Goal: Task Accomplishment & Management: Manage account settings

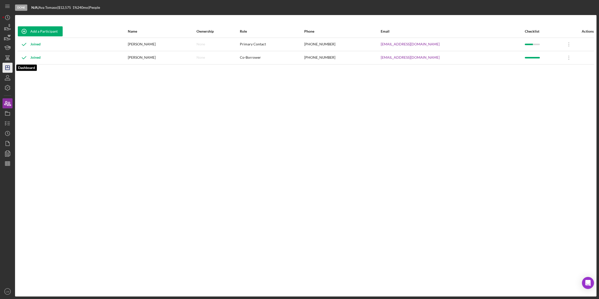
click at [8, 69] on polygon "button" at bounding box center [8, 68] width 4 height 4
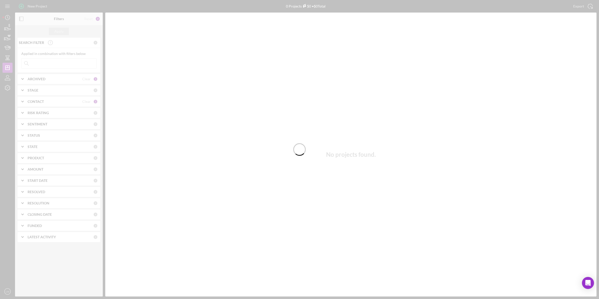
click at [182, 9] on div at bounding box center [299, 149] width 599 height 299
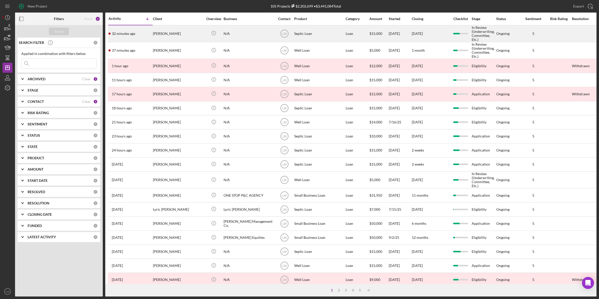
click at [182, 30] on div "[PERSON_NAME]" at bounding box center [178, 34] width 50 height 16
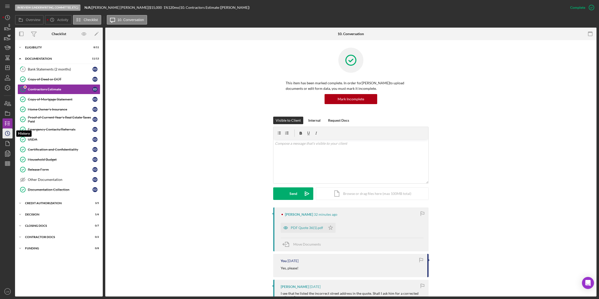
click at [8, 134] on icon "Icon/History" at bounding box center [7, 133] width 13 height 13
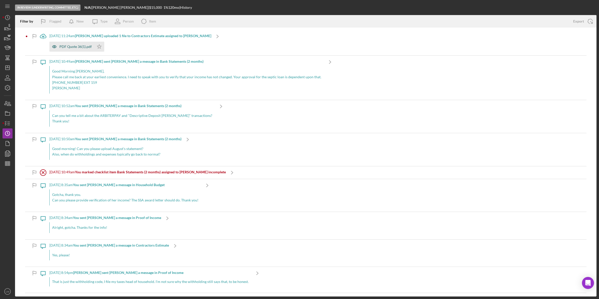
click at [77, 47] on div "PDF Quote 36(1).pdf" at bounding box center [75, 47] width 32 height 4
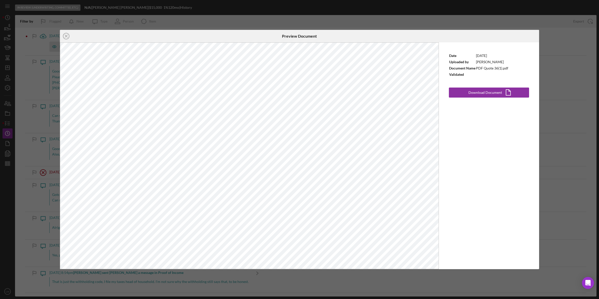
click at [169, 15] on div "Icon/Close Preview Document Date [DATE] Uploaded by [PERSON_NAME] Document Name…" at bounding box center [299, 149] width 599 height 299
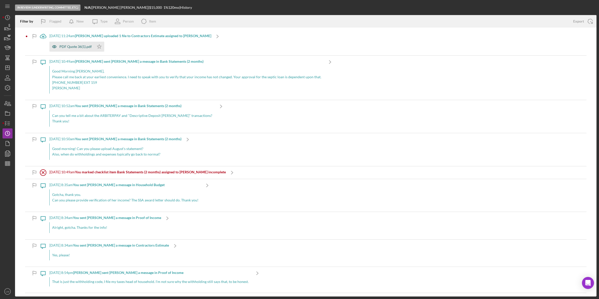
click at [80, 48] on div "PDF Quote 36(1).pdf" at bounding box center [75, 47] width 32 height 4
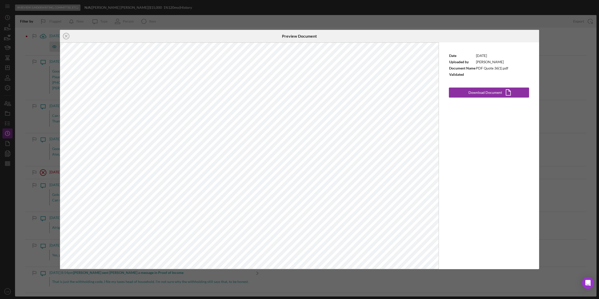
drag, startPoint x: 222, startPoint y: 3, endPoint x: 159, endPoint y: 11, distance: 63.1
click at [223, 3] on div "Icon/Close Preview Document Date [DATE] Uploaded by [PERSON_NAME] Document Name…" at bounding box center [299, 149] width 599 height 299
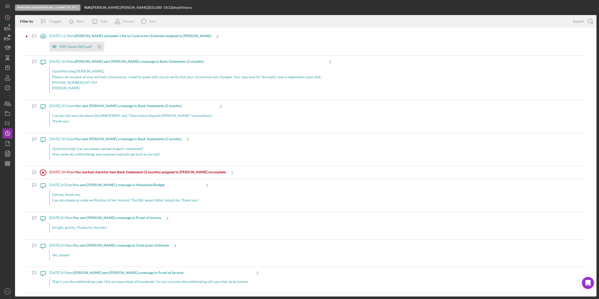
click at [128, 45] on div "PDF Quote 36(1).pdf Icon/Star" at bounding box center [130, 45] width 162 height 13
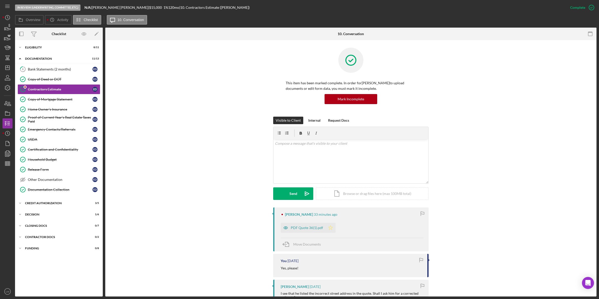
click at [329, 229] on icon "Icon/Star" at bounding box center [331, 228] width 10 height 10
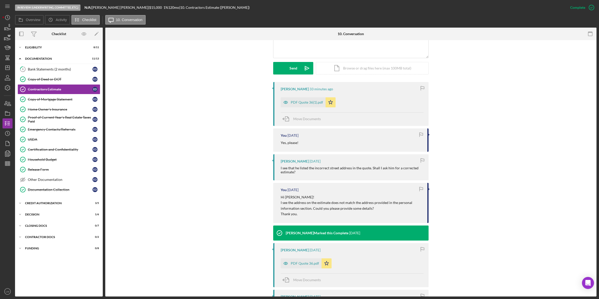
scroll to position [188, 0]
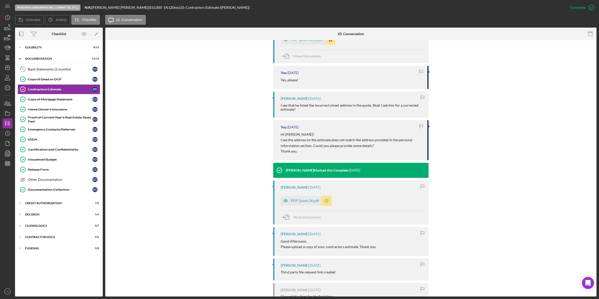
click at [324, 198] on icon "Icon/Star" at bounding box center [327, 200] width 10 height 10
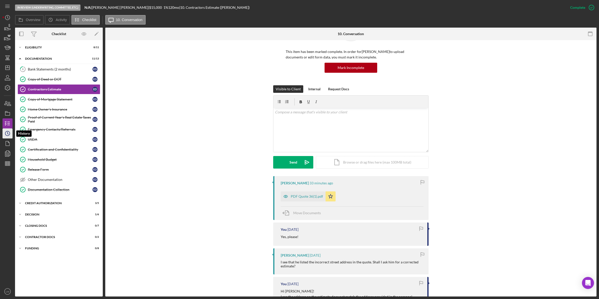
click at [11, 137] on icon "Icon/History" at bounding box center [7, 133] width 13 height 13
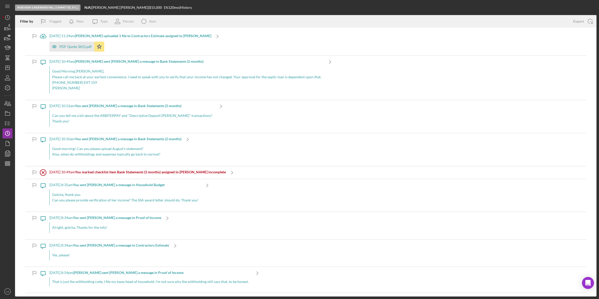
click at [92, 200] on p "Can you please provide verification of her income? The SSA award letter should …" at bounding box center [125, 200] width 146 height 6
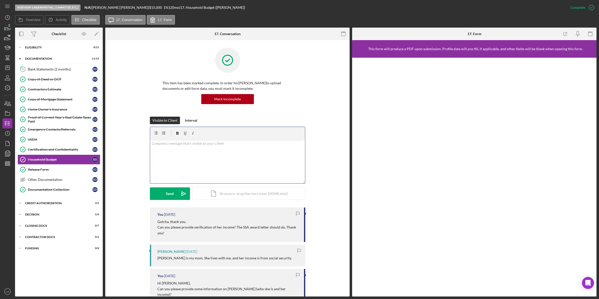
click at [218, 150] on div "v Color teal Color pink Remove color Add row above Add row below Add column bef…" at bounding box center [227, 161] width 155 height 44
click at [164, 197] on button "Send Icon/icon-invite-send" at bounding box center [170, 193] width 40 height 13
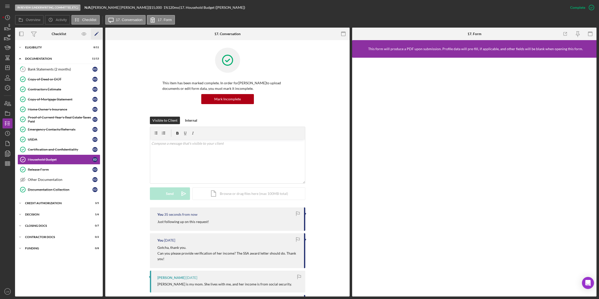
click at [95, 34] on icon "Icon/Edit" at bounding box center [96, 33] width 11 height 11
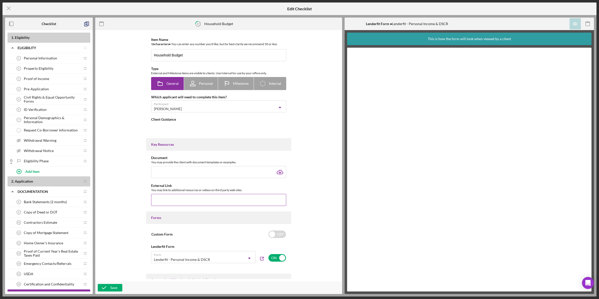
type textarea "<div>Please provide information about your expenses, income, and debts.&nbsp;</…"
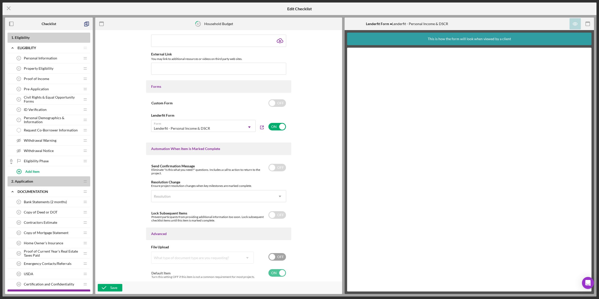
click at [284, 261] on div "OFF" at bounding box center [273, 256] width 28 height 11
checkbox input "true"
click at [218, 262] on div "What type of document type are you requesting?" at bounding box center [191, 261] width 75 height 4
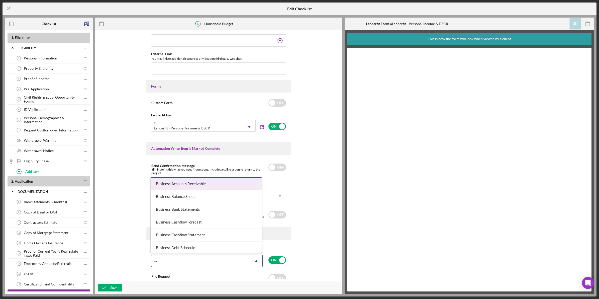
type input "inc"
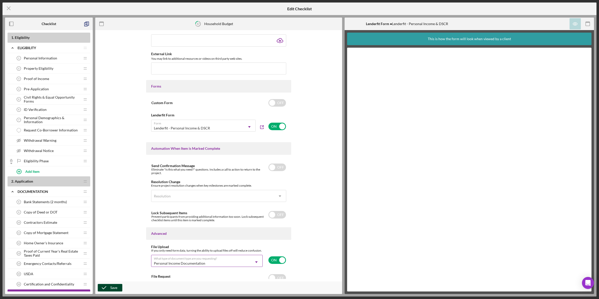
click at [111, 286] on div "Save" at bounding box center [113, 288] width 7 height 8
click at [8, 7] on icon "Icon/Menu Close" at bounding box center [9, 8] width 13 height 13
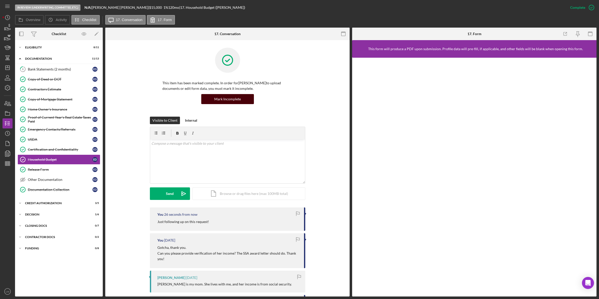
click at [238, 98] on div "Mark Incomplete" at bounding box center [227, 99] width 27 height 10
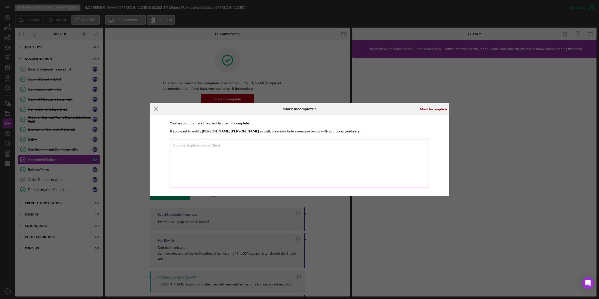
click at [354, 150] on textarea "Optional Explanation to Client" at bounding box center [299, 163] width 259 height 48
type textarea "Marking incomplete so you can upload the SSA letter"
click at [442, 112] on div "Mark Incomplete" at bounding box center [433, 109] width 27 height 10
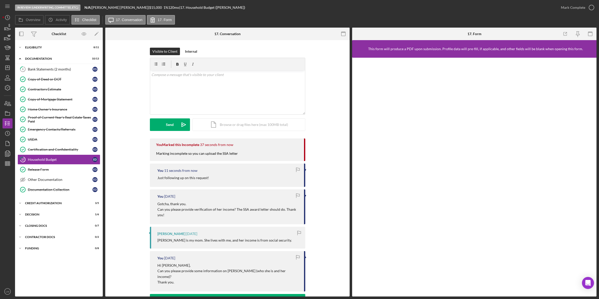
click at [2, 133] on div "In Review (Underwriting, Committee, Etc.) N/A | [PERSON_NAME] | $15,000 $15,000…" at bounding box center [299, 149] width 599 height 299
click at [5, 133] on icon "Icon/History" at bounding box center [7, 133] width 13 height 13
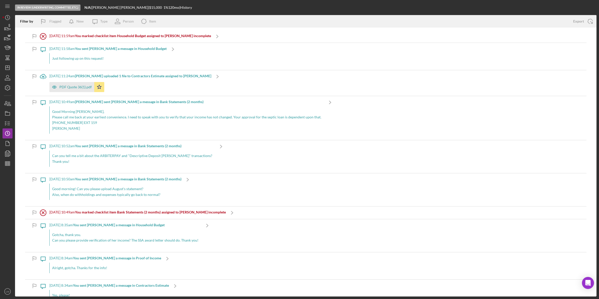
click at [136, 191] on p "Good morning! Can you please upload August's statement?" at bounding box center [115, 189] width 127 height 6
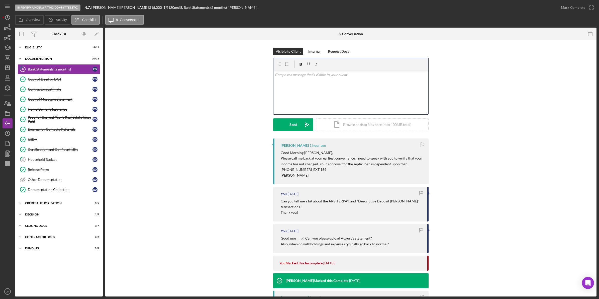
click at [349, 109] on div "v Color teal Color pink Remove color Add row above Add row below Add column bef…" at bounding box center [350, 92] width 155 height 44
drag, startPoint x: 300, startPoint y: 207, endPoint x: 281, endPoint y: 201, distance: 19.8
click at [281, 201] on p "Can you tell me a bit about the ARBITERPAY and "Descriptive Deposit [PERSON_NAM…" at bounding box center [352, 203] width 142 height 11
copy p "Can you tell me a bit about the ARBITERPAY and "Descriptive Deposit [PERSON_NAM…"
click at [383, 101] on div "v Color teal Color pink Remove color Add row above Add row below Add column bef…" at bounding box center [350, 92] width 155 height 44
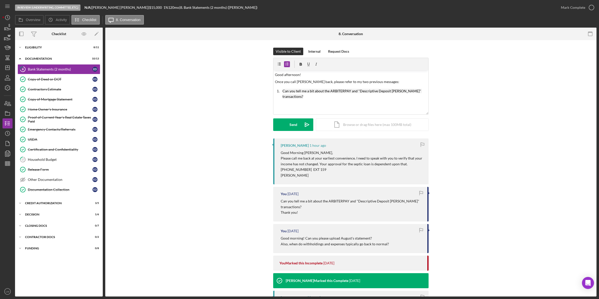
drag, startPoint x: 390, startPoint y: 245, endPoint x: 304, endPoint y: 237, distance: 86.8
click at [304, 237] on div "Good morning! Can you please upload August's statement? Also, when do withholdi…" at bounding box center [352, 240] width 142 height 11
copy div "Can you please upload August's statement? Also, when do withholdings and expens…"
click at [316, 99] on div "v Color teal Color pink Remove color Add row above Add row below Add column bef…" at bounding box center [350, 92] width 155 height 44
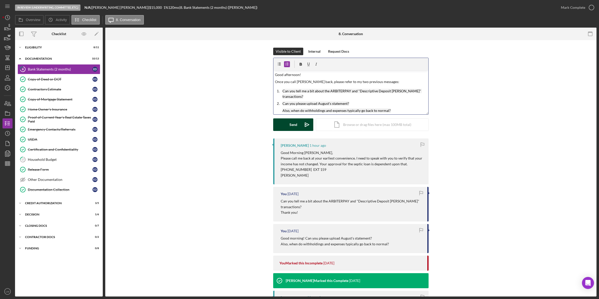
click at [308, 125] on icon "Icon/icon-invite-send" at bounding box center [307, 124] width 13 height 13
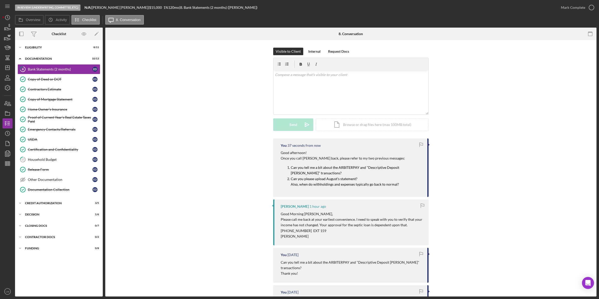
click at [6, 69] on polygon "button" at bounding box center [8, 68] width 4 height 4
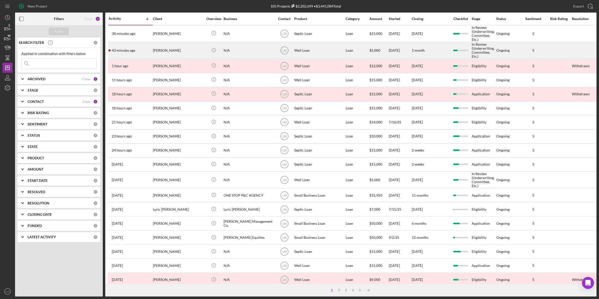
click at [172, 52] on div "[PERSON_NAME]" at bounding box center [178, 50] width 50 height 16
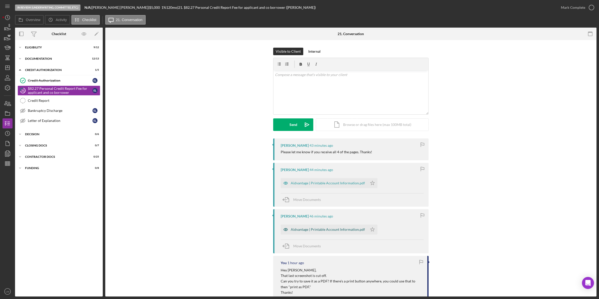
click at [338, 231] on div "Aidvantage | Printable Account Information.pdf" at bounding box center [328, 229] width 74 height 4
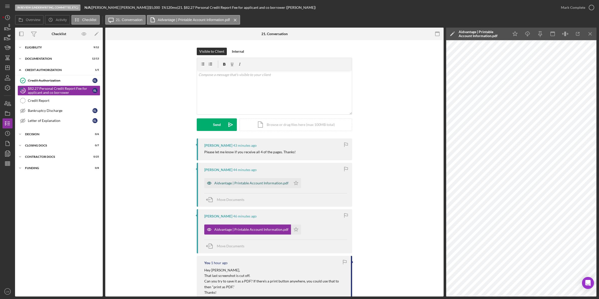
click at [263, 185] on div "Aidvantage | Printable Account Information.pdf" at bounding box center [247, 183] width 87 height 10
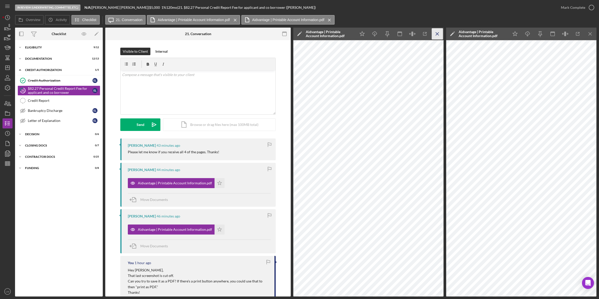
click at [437, 33] on icon "Icon/Menu Close" at bounding box center [437, 33] width 11 height 11
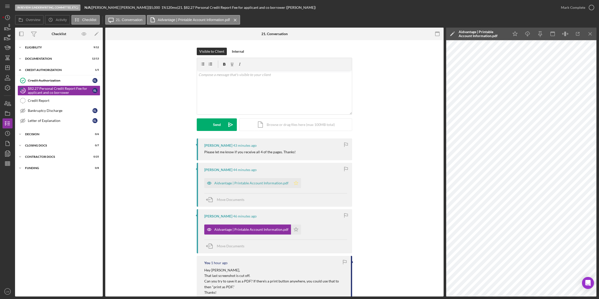
click at [296, 185] on icon "Icon/Star" at bounding box center [296, 183] width 10 height 10
click at [275, 135] on div "Visible to Client Internal v Color teal Color pink Remove color Add row above A…" at bounding box center [274, 93] width 155 height 91
click at [282, 118] on div "Icon/Document Browse or drag files here (max 100MB total) Tap to choose files o…" at bounding box center [295, 124] width 113 height 13
click at [289, 95] on div "v Color teal Color pink Remove color Add row above Add row below Add column bef…" at bounding box center [274, 92] width 155 height 44
click at [229, 129] on icon "Icon/icon-invite-send" at bounding box center [230, 124] width 13 height 13
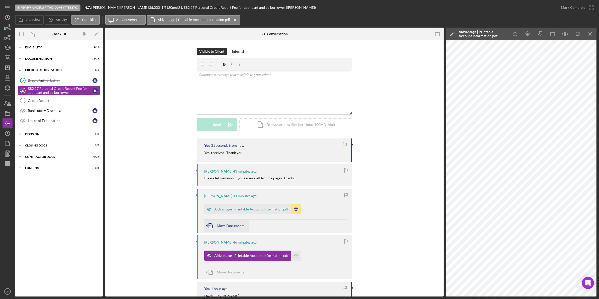
click at [227, 226] on span "Move Documents" at bounding box center [231, 225] width 28 height 4
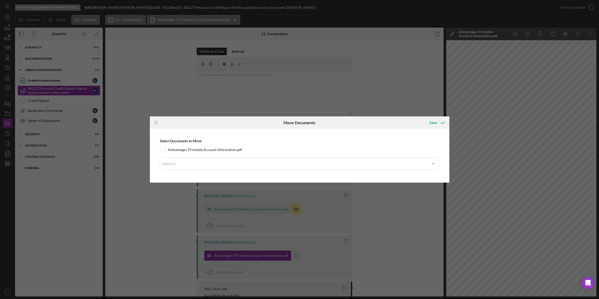
click at [199, 153] on div "Select Documents to Move Aidvantage | Printable Account Information.pdf Move to…" at bounding box center [299, 155] width 294 height 48
click at [204, 148] on label "Aidvantage | Printable Account Information.pdf" at bounding box center [205, 149] width 74 height 5
click at [165, 148] on input "Aidvantage | Printable Account Information.pdf" at bounding box center [162, 149] width 5 height 5
checkbox input "true"
click at [204, 162] on div "Move to" at bounding box center [293, 164] width 267 height 12
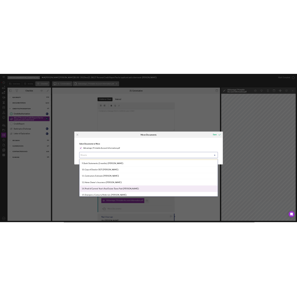
scroll to position [98, 0]
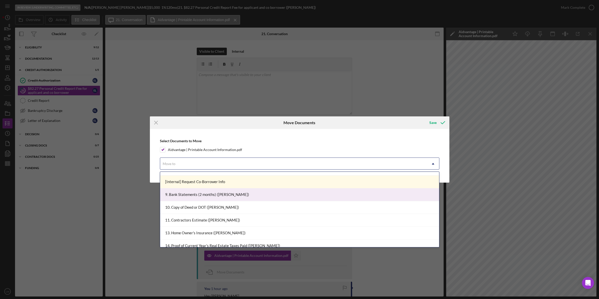
click at [221, 196] on div "9. Bank Statements (2 months) ([PERSON_NAME])" at bounding box center [299, 194] width 279 height 13
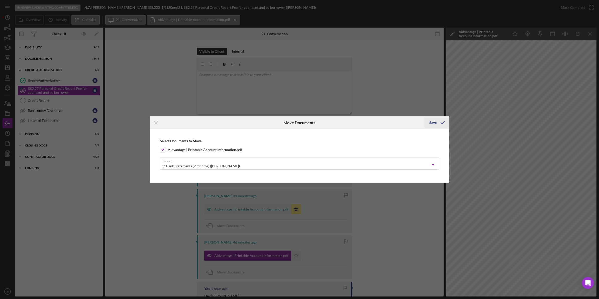
click at [433, 125] on div "Save" at bounding box center [432, 123] width 7 height 10
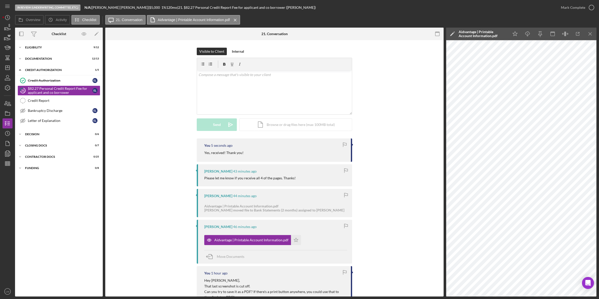
click at [426, 133] on div "Visible to Client Internal v Color teal Color pink Remove color Add row above A…" at bounding box center [274, 93] width 323 height 91
click at [578, 36] on icon "button" at bounding box center [577, 33] width 11 height 11
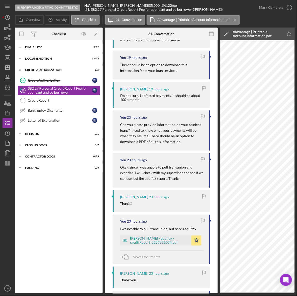
scroll to position [909, 0]
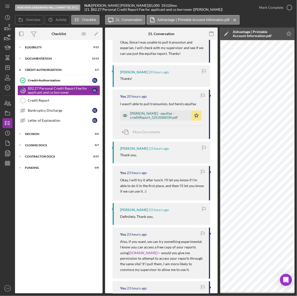
click at [161, 119] on div "[PERSON_NAME] - equifax - creditReport_5253586034.pdf" at bounding box center [159, 116] width 59 height 8
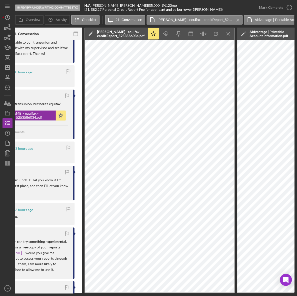
scroll to position [0, 137]
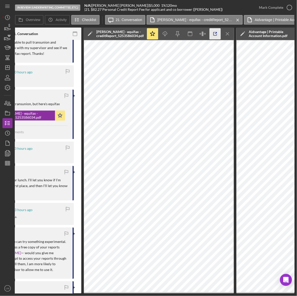
click at [213, 34] on icon "button" at bounding box center [215, 33] width 11 height 11
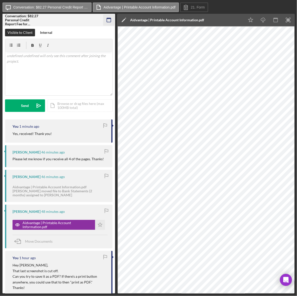
click at [107, 18] on icon "button" at bounding box center [109, 20] width 11 height 11
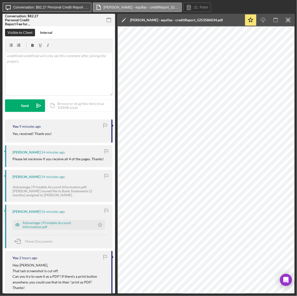
click at [24, 8] on label "Conversation: $82.27 Personal Credit Report Fee for applicant and co borrower (…" at bounding box center [50, 7] width 75 height 4
